Goal: Find specific page/section: Find specific page/section

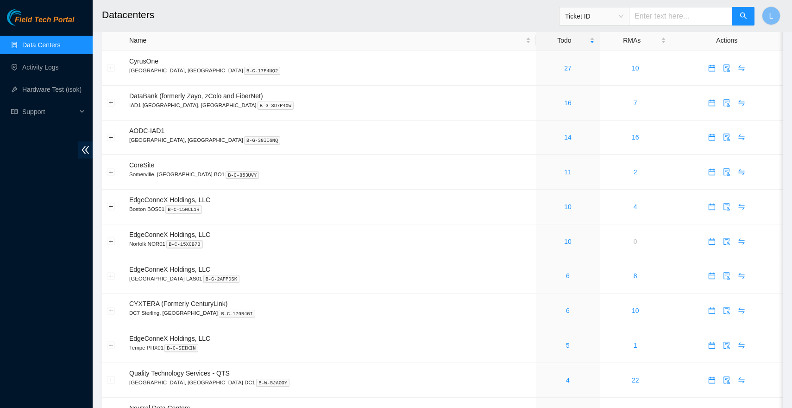
scroll to position [13, 0]
click at [33, 42] on link "Data Centers" at bounding box center [41, 44] width 38 height 7
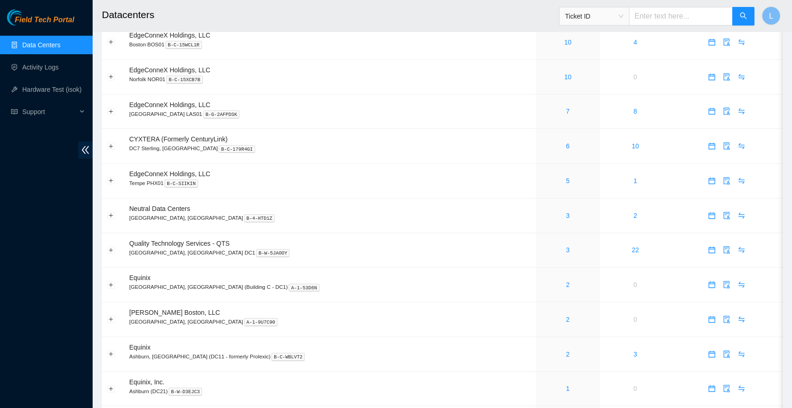
scroll to position [178, 0]
click at [566, 282] on link "2" at bounding box center [568, 282] width 4 height 7
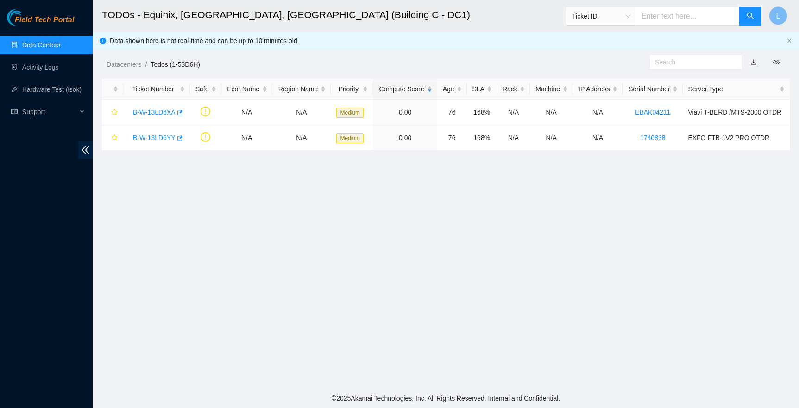
click at [35, 41] on link "Data Centers" at bounding box center [41, 44] width 38 height 7
